Goal: Task Accomplishment & Management: Manage account settings

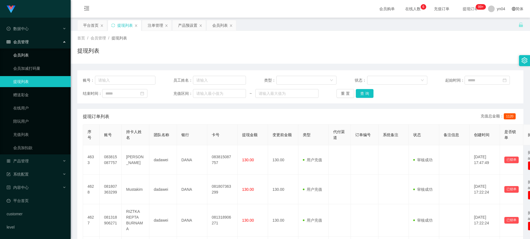
click at [31, 59] on link "会员列表" at bounding box center [39, 55] width 53 height 11
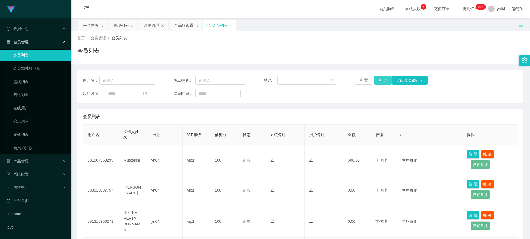
click at [378, 82] on button "查 询" at bounding box center [383, 80] width 18 height 9
click at [378, 82] on div "重 置 查 询 导出会员银行卡" at bounding box center [391, 80] width 73 height 9
click at [378, 82] on button "查 询" at bounding box center [383, 80] width 18 height 9
click at [378, 82] on div "重 置 查 询 导出会员银行卡" at bounding box center [391, 80] width 73 height 9
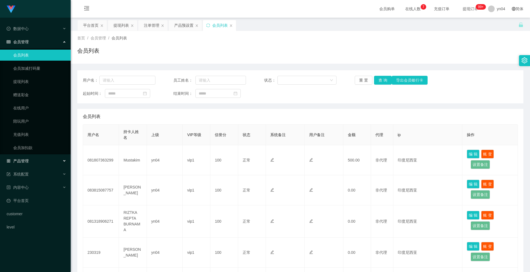
click at [23, 161] on span "产品管理" at bounding box center [18, 161] width 22 height 4
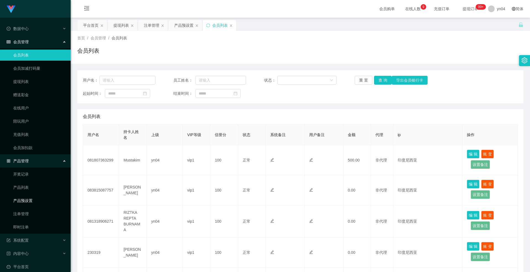
click at [35, 203] on link "产品预设置" at bounding box center [39, 200] width 53 height 11
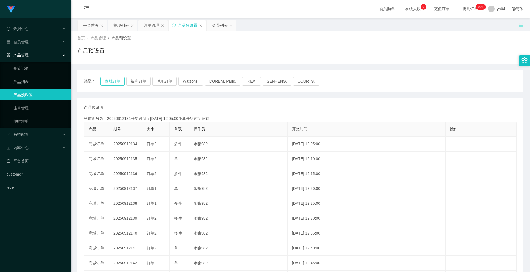
click at [117, 79] on button "商城订单" at bounding box center [112, 81] width 24 height 9
drag, startPoint x: 33, startPoint y: 108, endPoint x: 37, endPoint y: 106, distance: 4.1
click at [33, 108] on link "注单管理" at bounding box center [39, 108] width 53 height 11
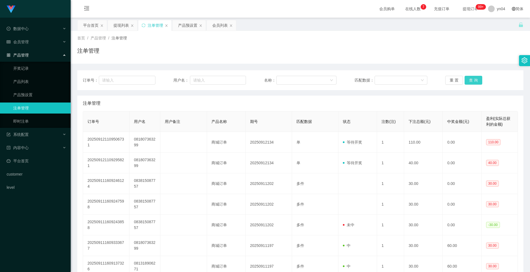
click at [472, 82] on button "查 询" at bounding box center [473, 80] width 18 height 9
click at [472, 82] on div "重 置 查 询" at bounding box center [481, 80] width 73 height 9
click at [472, 82] on button "查 询" at bounding box center [473, 80] width 18 height 9
click at [472, 82] on div "重 置 查 询" at bounding box center [481, 80] width 73 height 9
click at [472, 84] on button "查 询" at bounding box center [473, 80] width 18 height 9
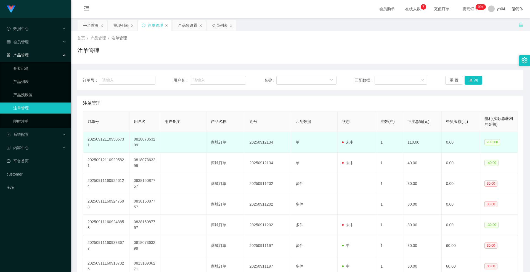
click at [133, 139] on td "081807363299" at bounding box center [144, 142] width 31 height 21
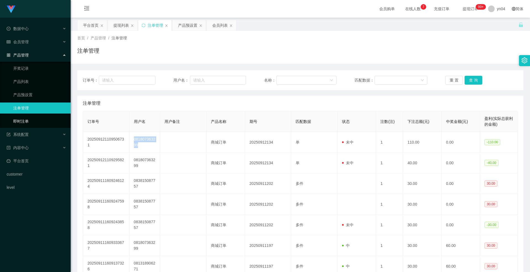
copy td "081807363299"
click at [466, 76] on button "查 询" at bounding box center [473, 80] width 18 height 9
click at [466, 76] on div "重 置 查 询" at bounding box center [481, 80] width 73 height 9
click at [466, 76] on button "查 询" at bounding box center [473, 80] width 18 height 9
click at [466, 76] on div "重 置 查 询" at bounding box center [481, 80] width 73 height 9
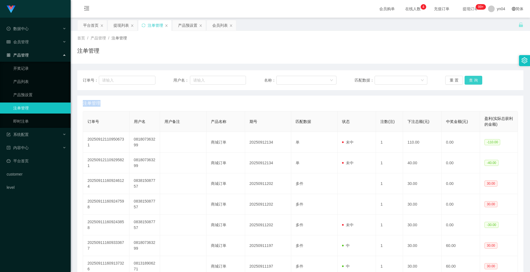
click at [466, 76] on button "查 询" at bounding box center [473, 80] width 18 height 9
click at [28, 44] on span "会员管理" at bounding box center [18, 42] width 22 height 4
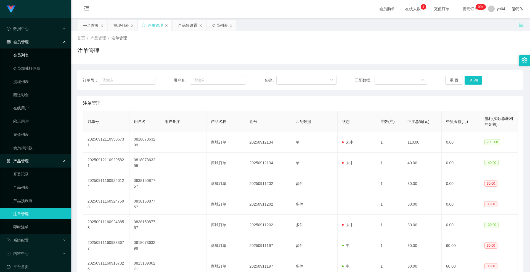
click at [30, 53] on link "会员列表" at bounding box center [39, 55] width 53 height 11
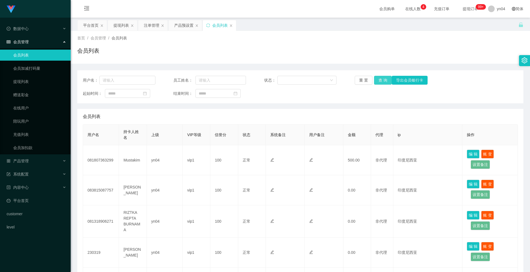
click at [380, 80] on button "查 询" at bounding box center [383, 80] width 18 height 9
click at [380, 80] on div "重 置 查 询 导出会员银行卡" at bounding box center [391, 80] width 73 height 9
click at [380, 80] on button "查 询" at bounding box center [383, 80] width 18 height 9
click at [380, 80] on div "重 置 查 询 导出会员银行卡" at bounding box center [391, 80] width 73 height 9
